Goal: Navigation & Orientation: Understand site structure

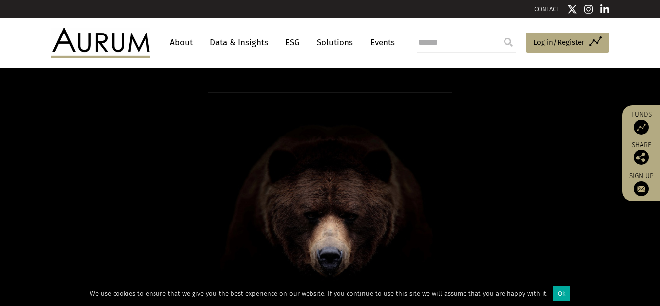
click at [185, 42] on link "About" at bounding box center [181, 43] width 33 height 18
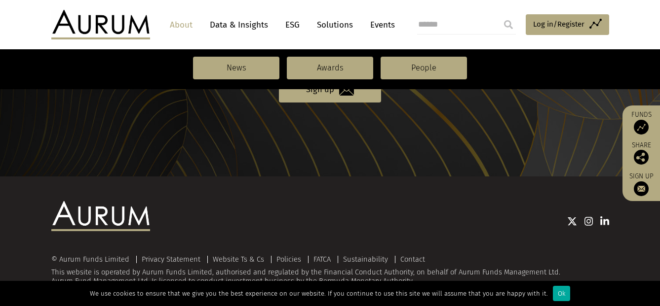
scroll to position [1172, 0]
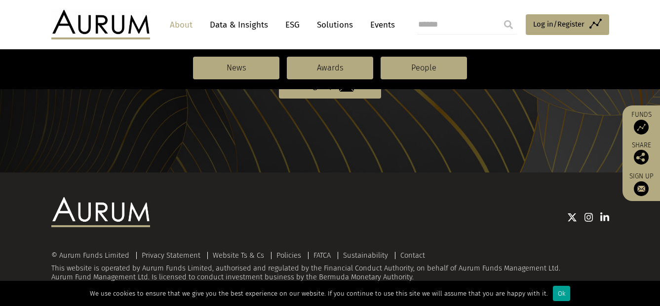
click at [553, 294] on div "Ok" at bounding box center [561, 293] width 17 height 15
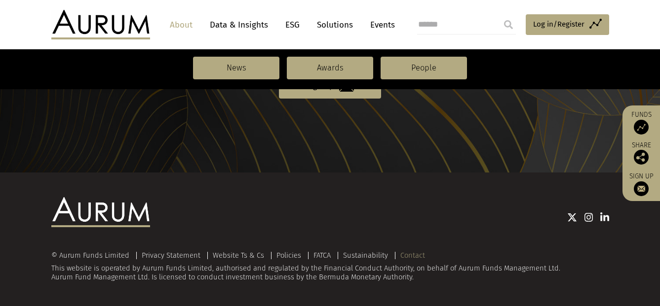
click at [413, 254] on link "Contact" at bounding box center [412, 255] width 25 height 9
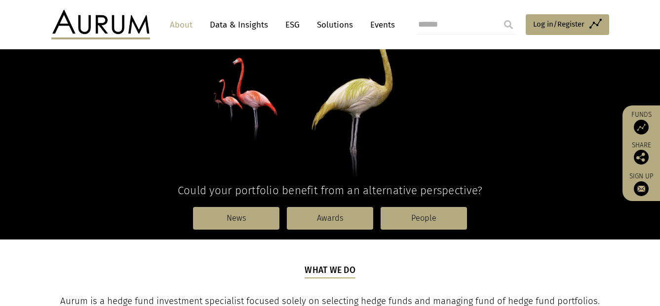
scroll to position [0, 0]
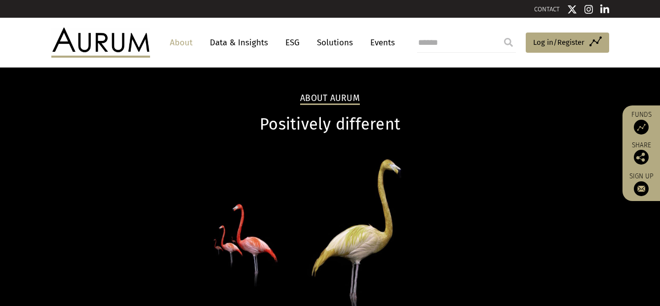
click at [190, 41] on link "About" at bounding box center [181, 43] width 33 height 18
click at [381, 40] on link "Events" at bounding box center [380, 43] width 30 height 18
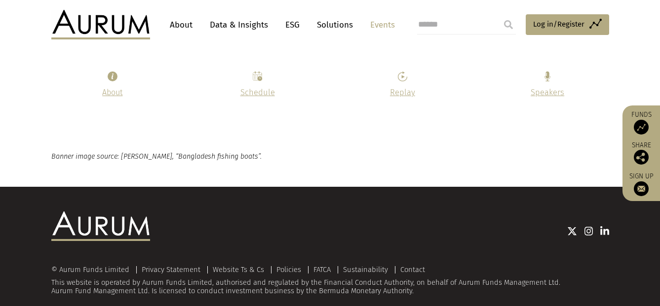
scroll to position [4968, 0]
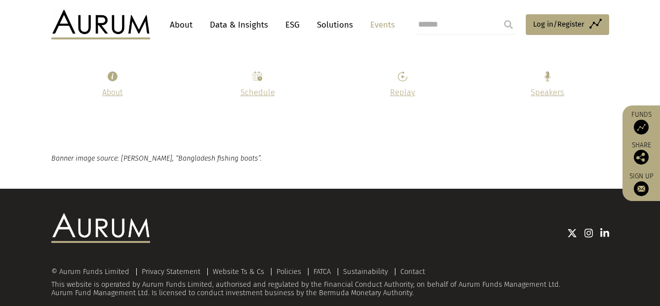
click at [102, 16] on img at bounding box center [100, 25] width 99 height 30
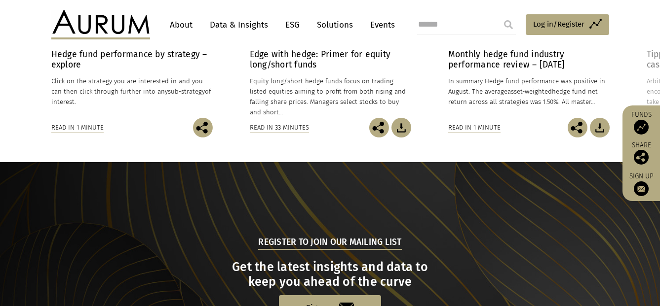
scroll to position [1064, 0]
